Goal: Task Accomplishment & Management: Use online tool/utility

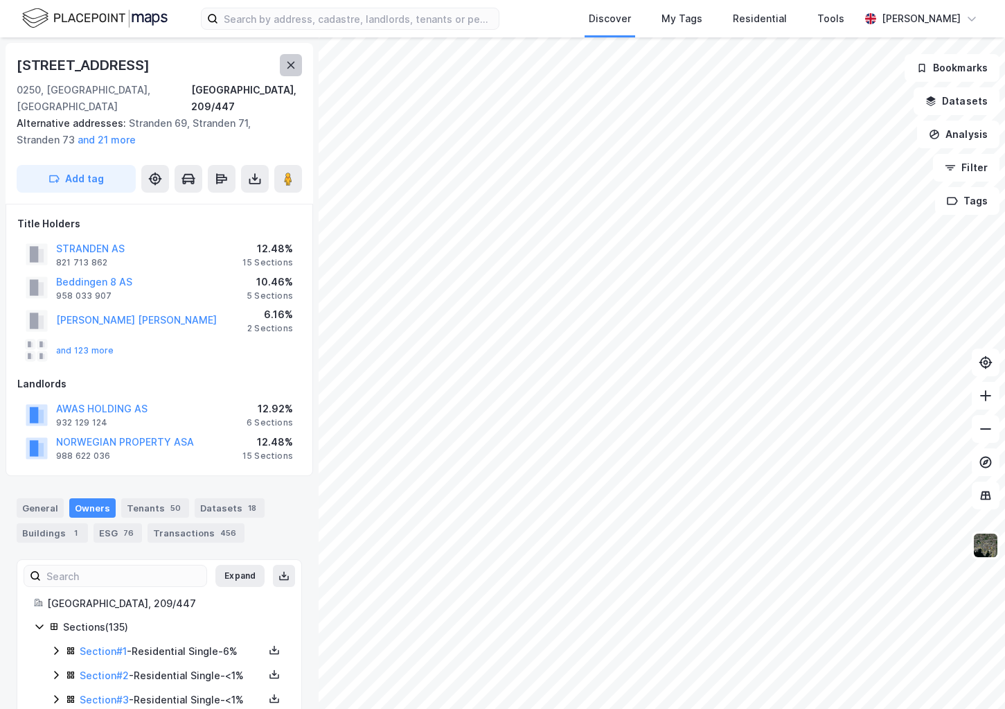
click at [295, 73] on button at bounding box center [291, 65] width 22 height 22
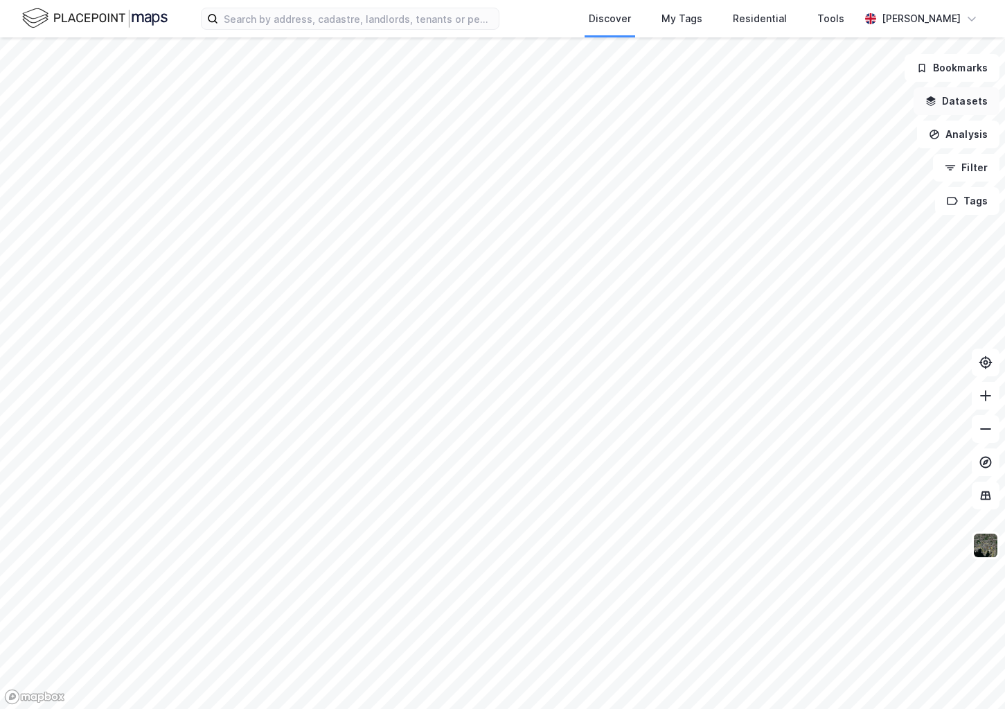
click at [951, 109] on button "Datasets" at bounding box center [957, 101] width 86 height 28
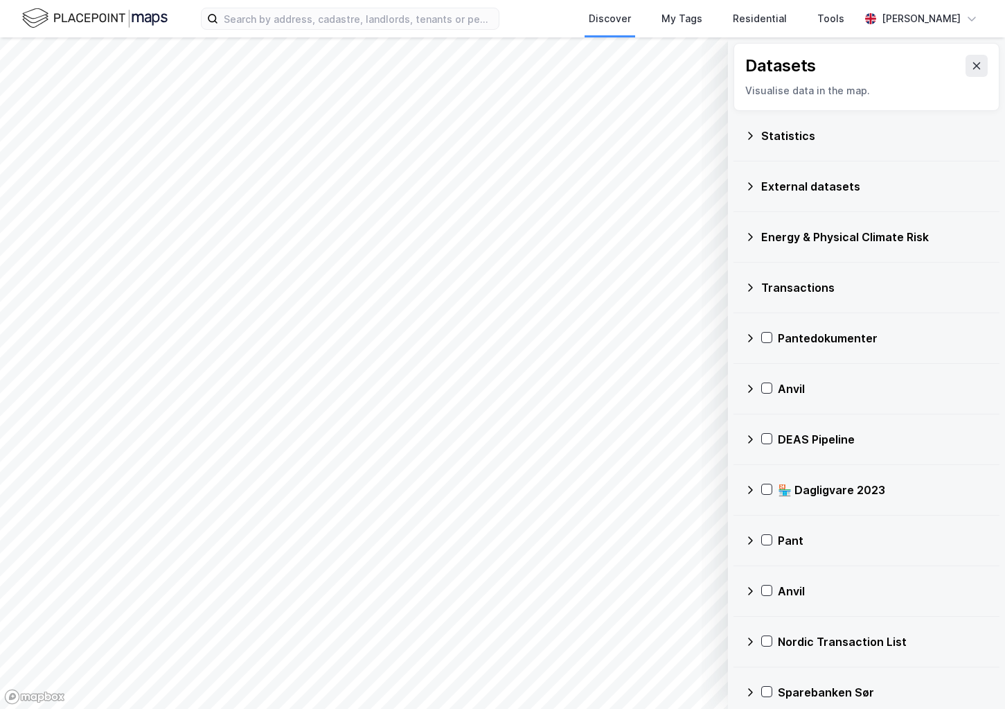
click at [813, 140] on div "Statistics" at bounding box center [875, 135] width 227 height 17
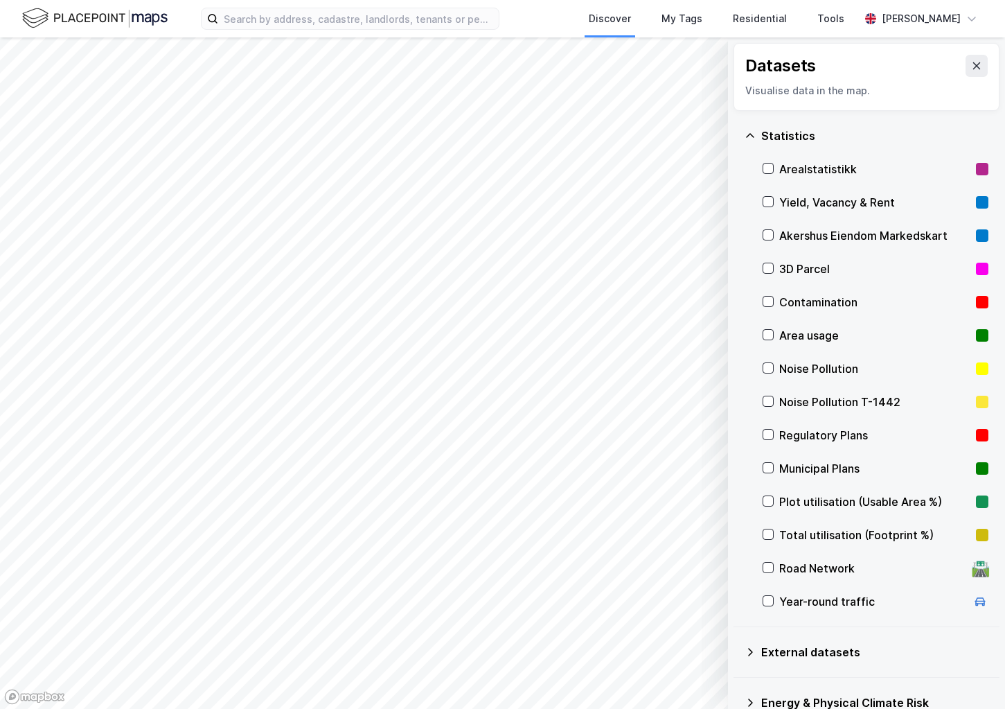
click at [813, 140] on div "Statistics" at bounding box center [875, 135] width 227 height 17
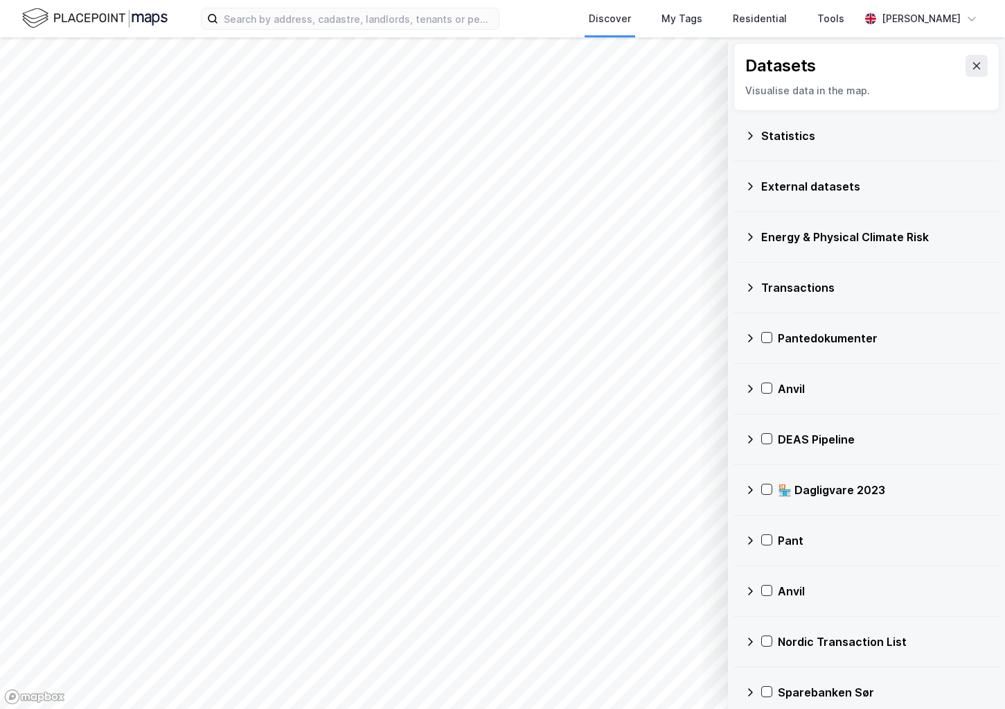
click at [813, 140] on div "Statistics" at bounding box center [875, 135] width 227 height 17
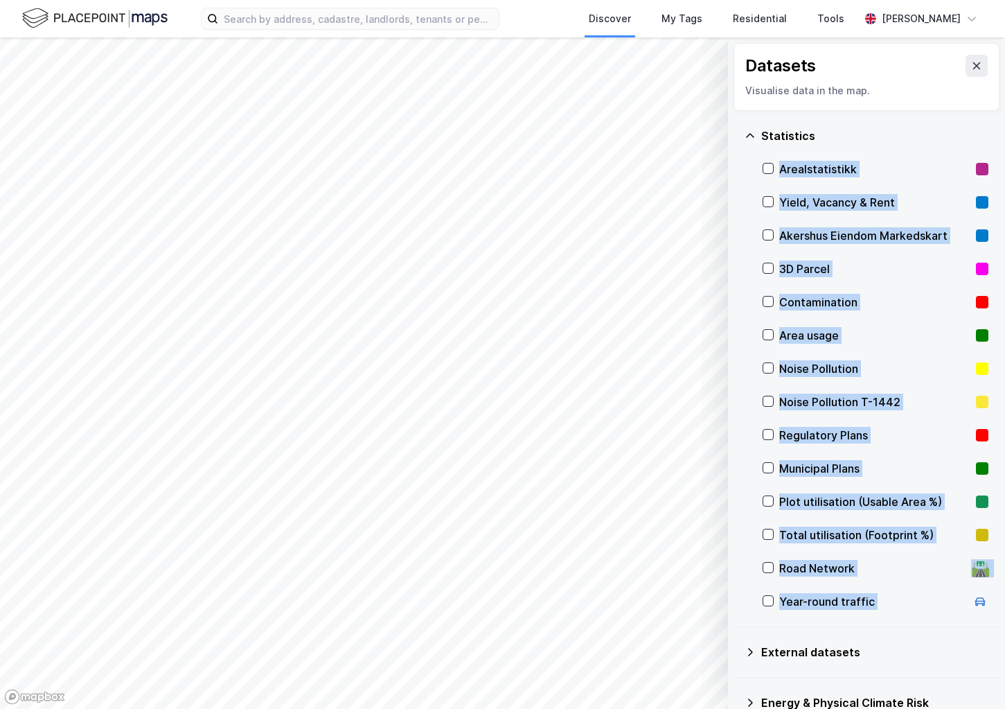
click at [812, 204] on div "Yield, Vacancy & Rent" at bounding box center [875, 202] width 191 height 17
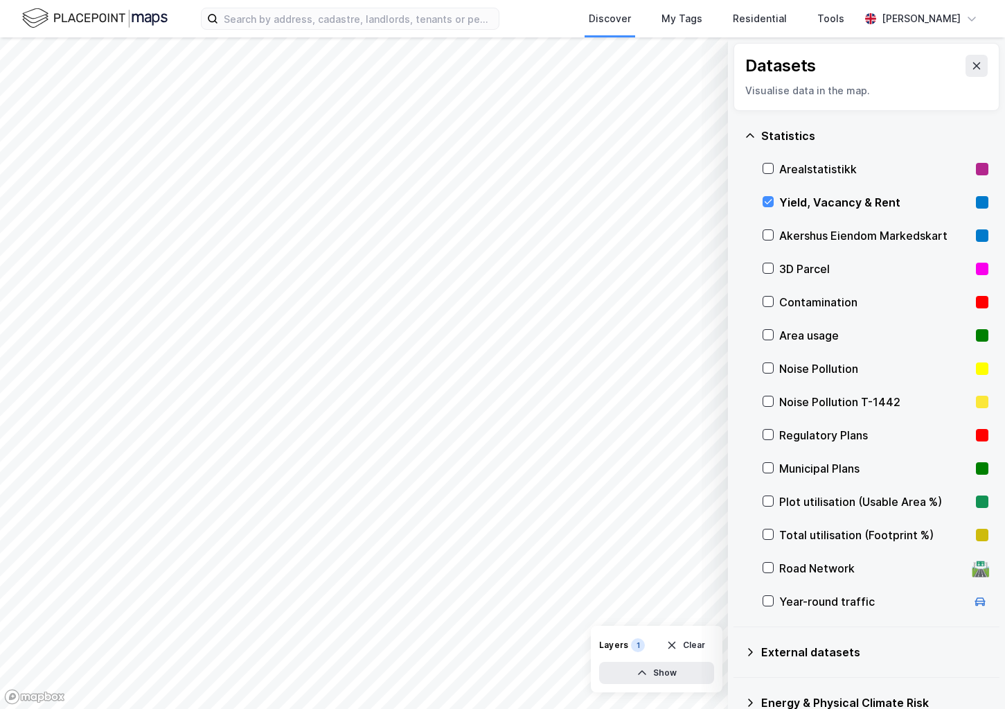
click at [812, 204] on div "Yield, Vacancy & Rent" at bounding box center [875, 202] width 191 height 17
click at [781, 202] on div "Yield, Vacancy & Rent" at bounding box center [875, 202] width 191 height 17
click at [786, 134] on div "Statistics" at bounding box center [875, 135] width 227 height 17
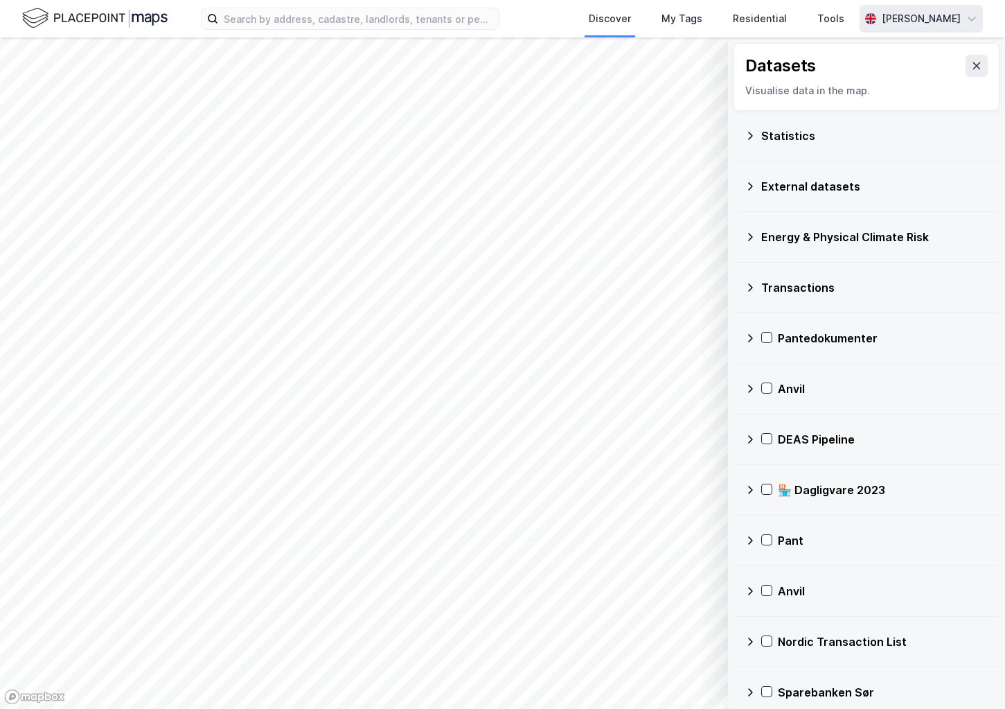
click at [962, 30] on div "[PERSON_NAME]" at bounding box center [921, 19] width 123 height 28
click at [891, 87] on div "Open Supervisor Portal" at bounding box center [890, 85] width 112 height 17
click at [845, 13] on div "Tools" at bounding box center [831, 18] width 27 height 17
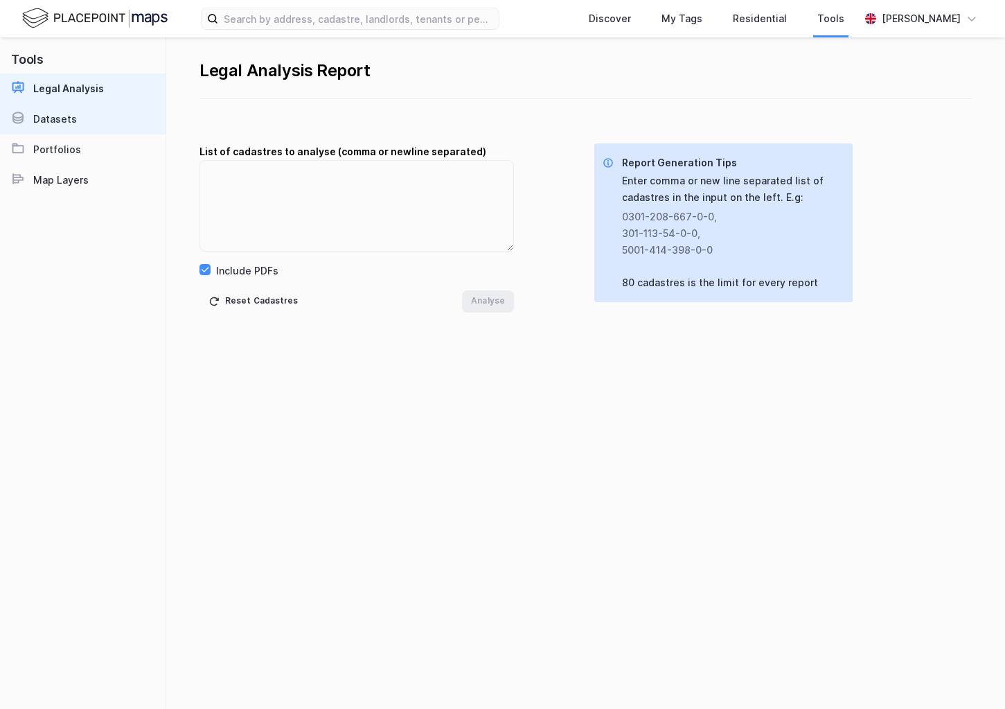
click at [80, 116] on link "Datasets" at bounding box center [83, 119] width 166 height 30
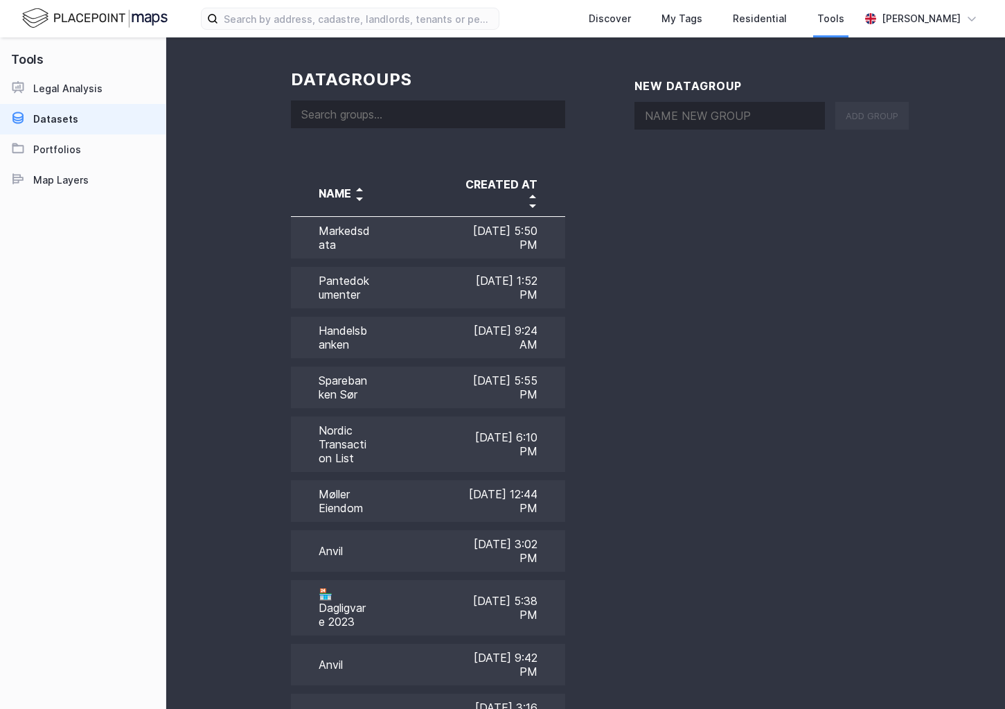
click at [91, 8] on img at bounding box center [95, 18] width 146 height 24
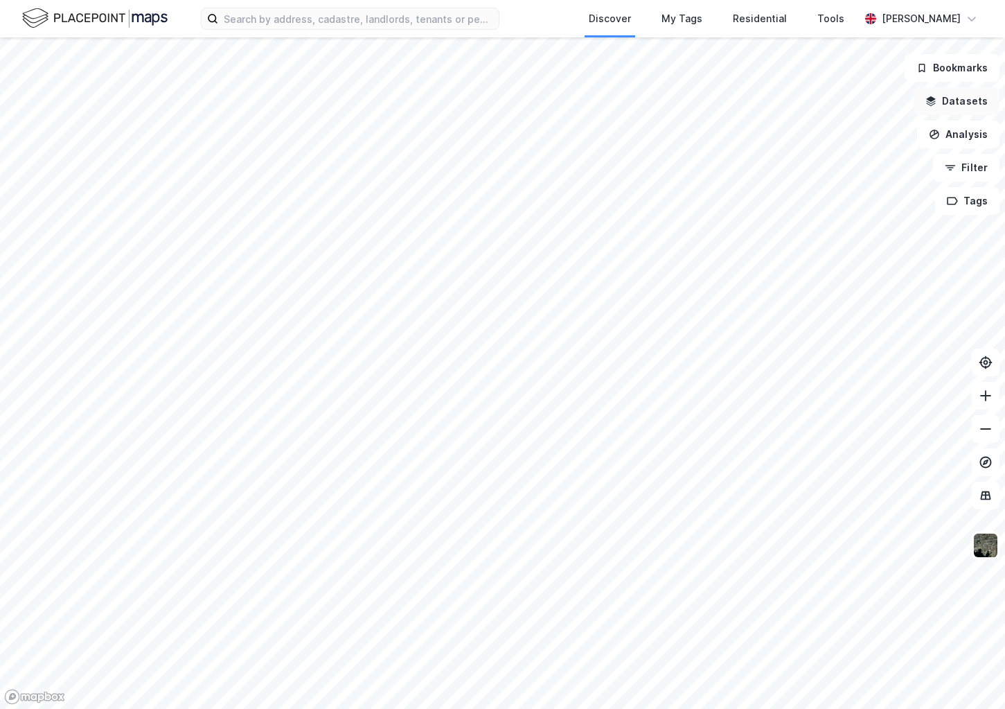
click at [958, 103] on button "Datasets" at bounding box center [957, 101] width 86 height 28
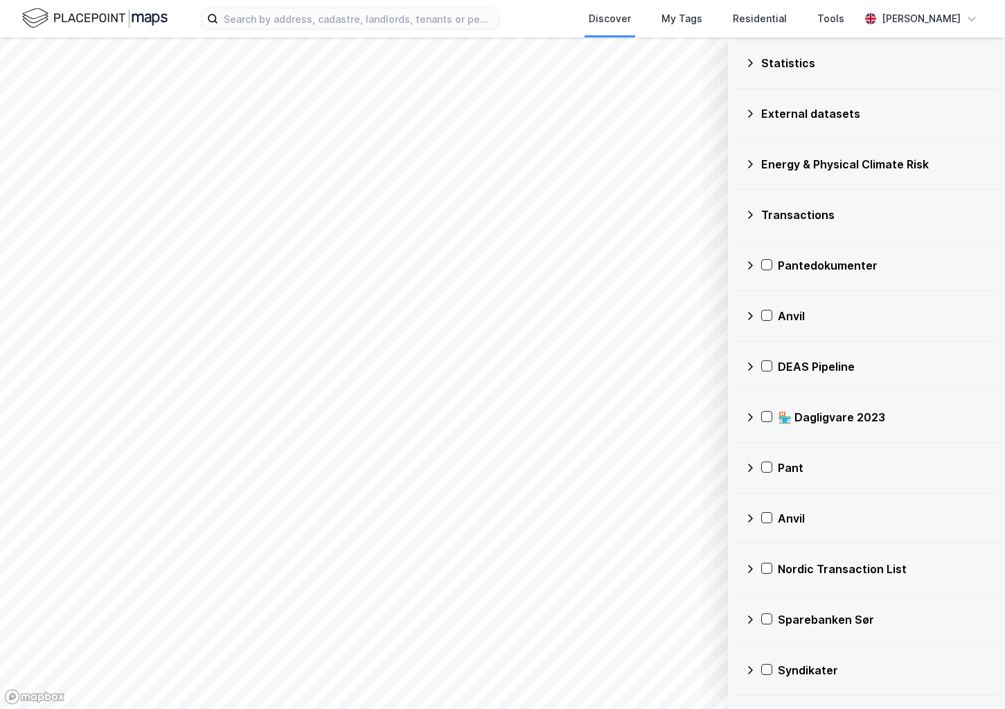
scroll to position [73, 0]
click at [817, 363] on div "DEAS Pipeline" at bounding box center [883, 366] width 211 height 17
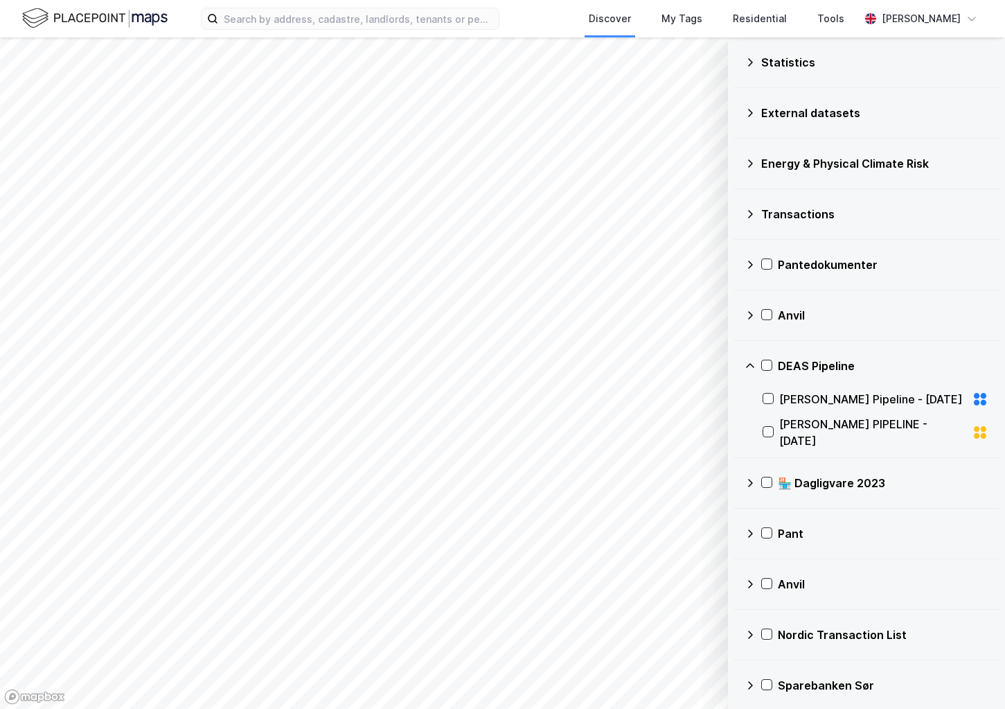
click at [827, 365] on div "DEAS Pipeline" at bounding box center [883, 366] width 211 height 17
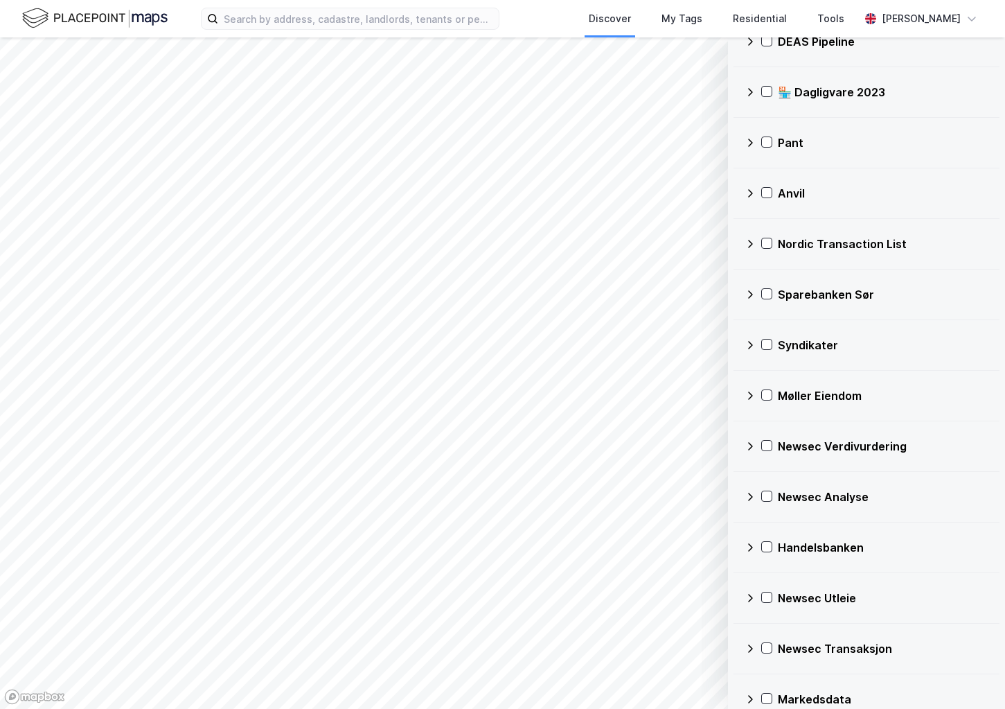
scroll to position [419, 0]
